Goal: Book appointment/travel/reservation

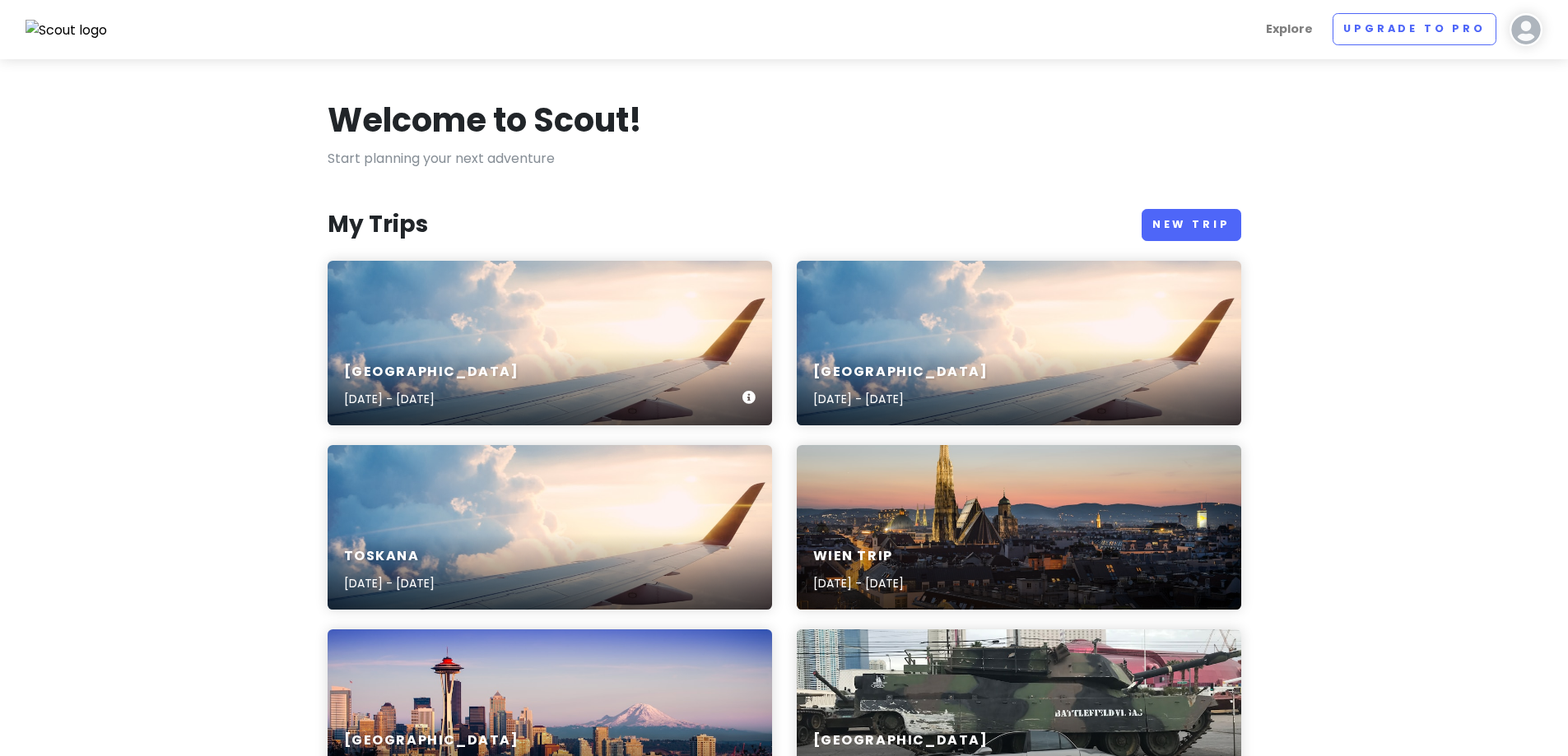
click at [501, 291] on div "Montenegro [DATE] - [DATE]" at bounding box center [549, 342] width 444 height 164
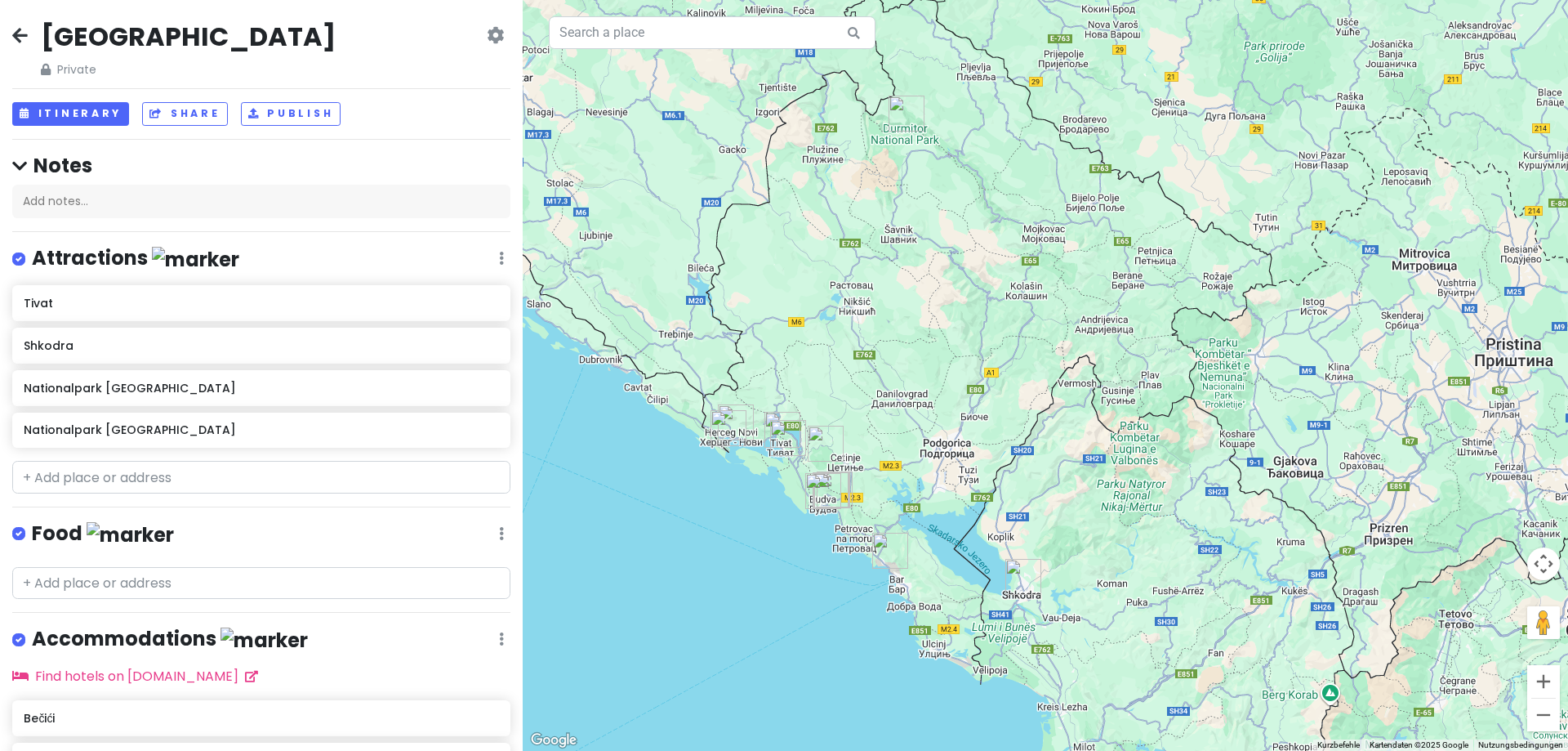
drag, startPoint x: 1129, startPoint y: 301, endPoint x: 979, endPoint y: 297, distance: 150.1
click at [980, 297] on div at bounding box center [1045, 375] width 1045 height 751
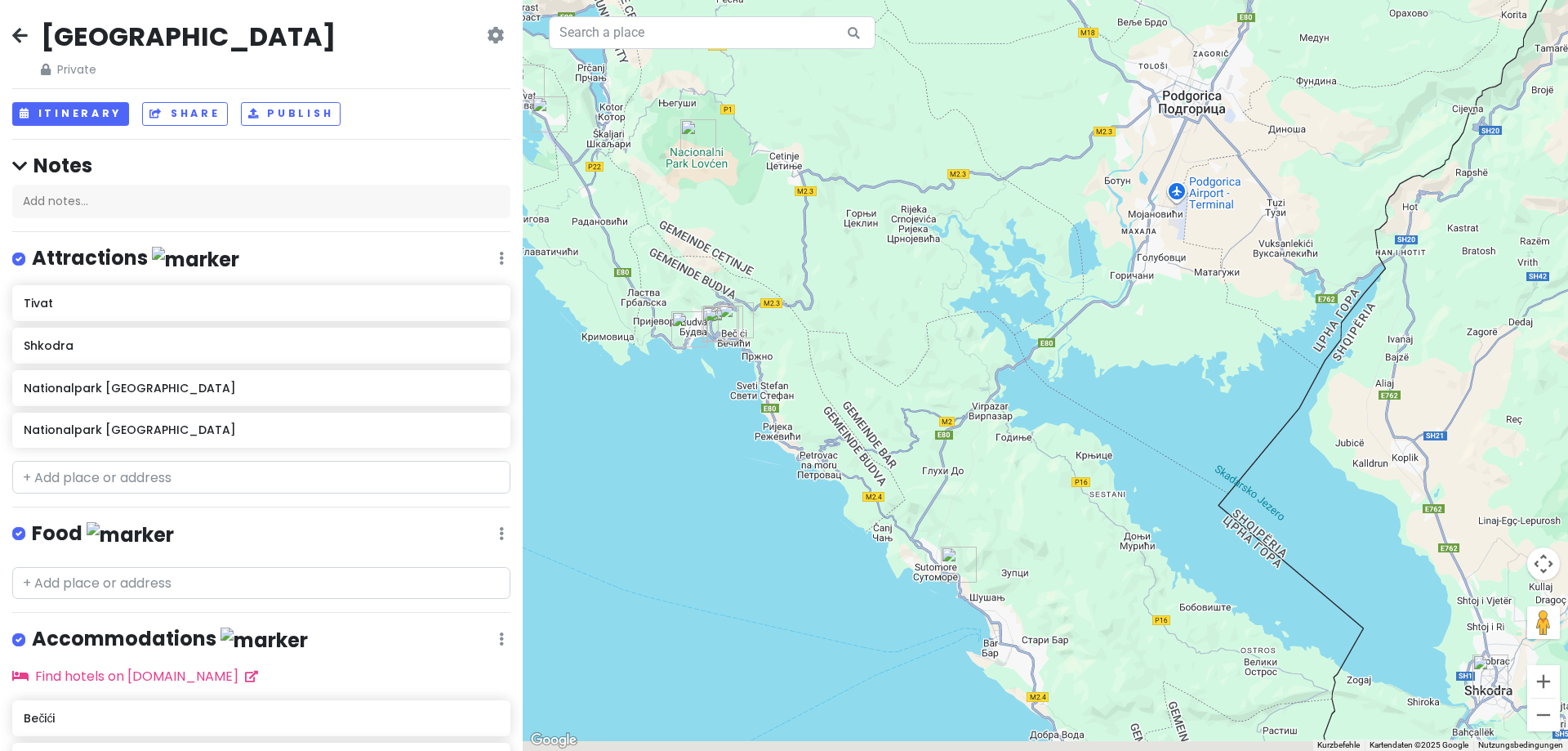
drag, startPoint x: 915, startPoint y: 482, endPoint x: 995, endPoint y: 391, distance: 121.2
click at [995, 391] on div at bounding box center [1045, 375] width 1045 height 751
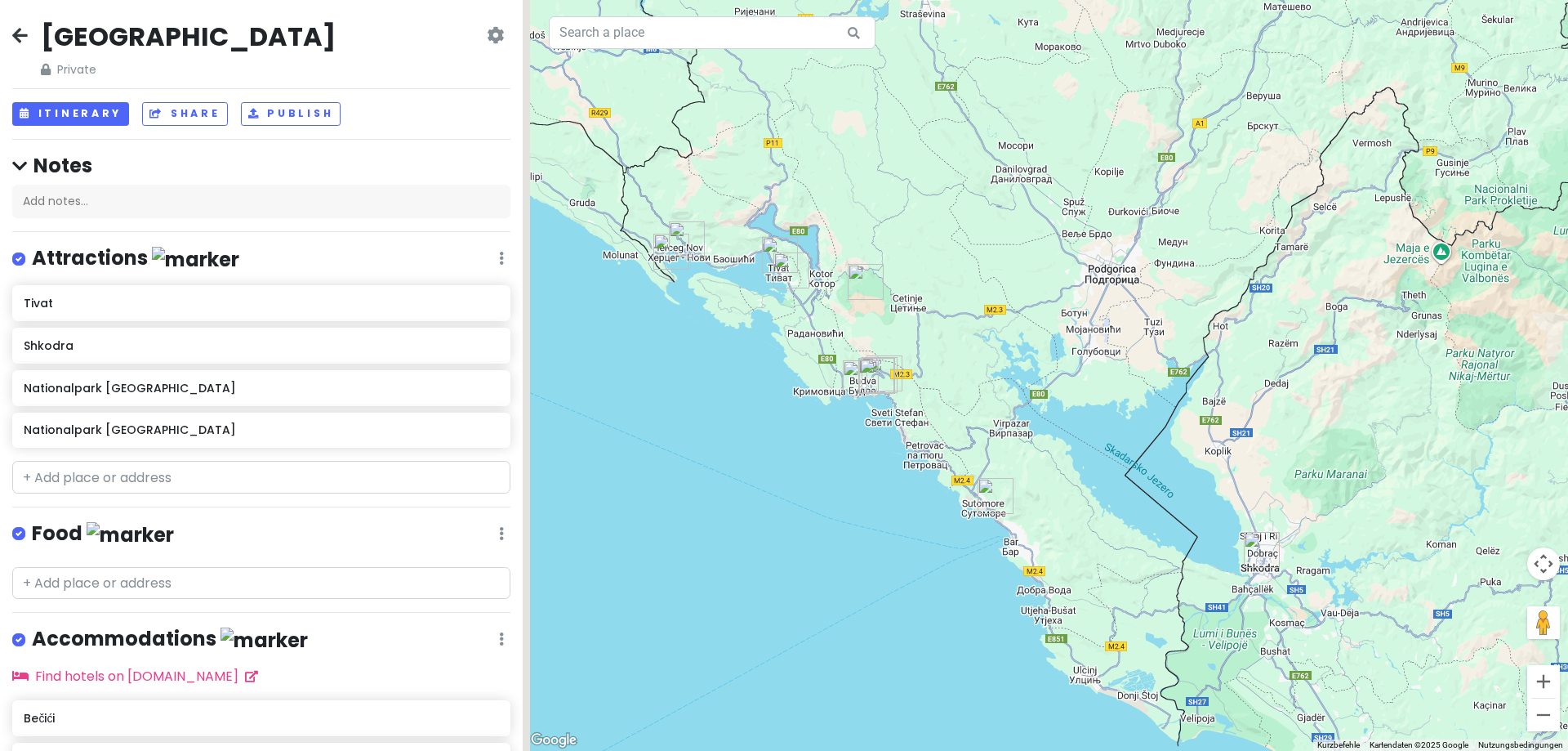
drag, startPoint x: 908, startPoint y: 271, endPoint x: 961, endPoint y: 492, distance: 227.3
click at [961, 492] on div at bounding box center [1045, 375] width 1045 height 751
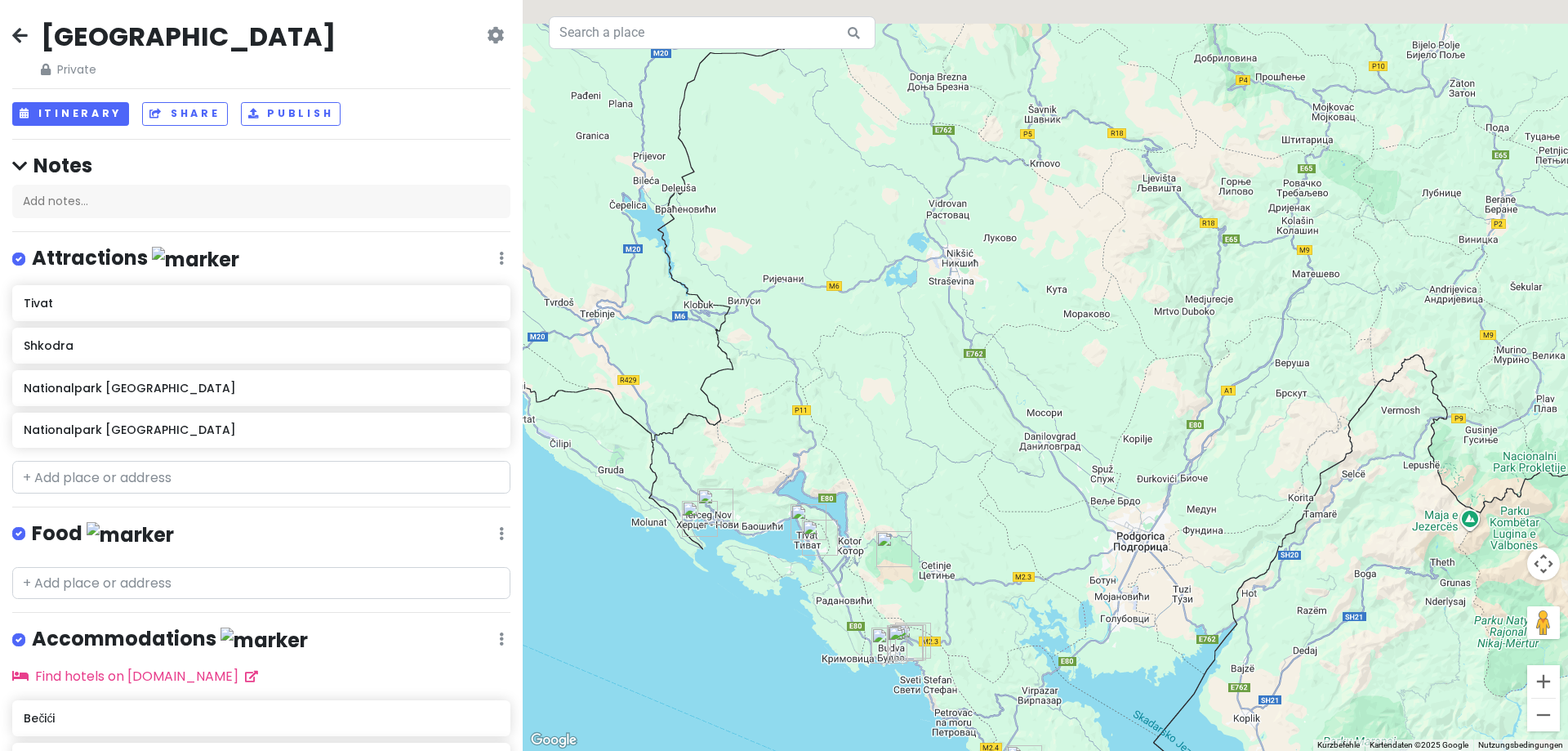
drag, startPoint x: 962, startPoint y: 352, endPoint x: 929, endPoint y: 610, distance: 260.1
click at [929, 610] on div at bounding box center [1045, 375] width 1045 height 751
